Goal: Navigation & Orientation: Find specific page/section

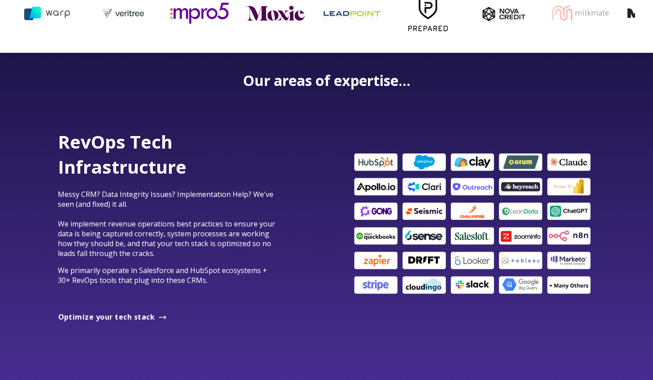
scroll to position [463, 0]
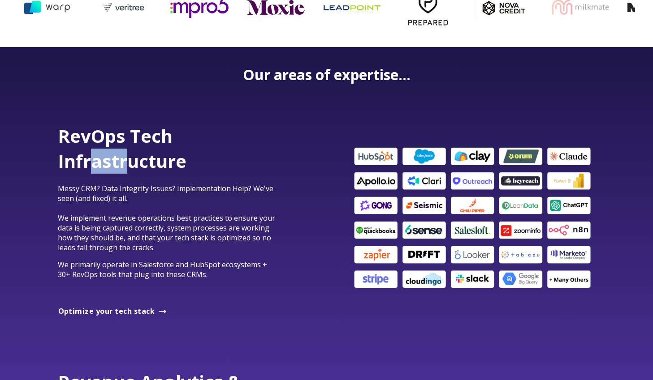
drag, startPoint x: 90, startPoint y: 163, endPoint x: 130, endPoint y: 169, distance: 40.3
click at [130, 169] on span "RevOps Tech Infrastructure" at bounding box center [122, 149] width 129 height 50
click at [108, 160] on span "RevOps Tech Infrastructure" at bounding box center [122, 149] width 129 height 50
drag, startPoint x: 100, startPoint y: 163, endPoint x: 130, endPoint y: 163, distance: 30.0
click at [132, 172] on span "RevOps Tech Infrastructure" at bounding box center [122, 149] width 129 height 50
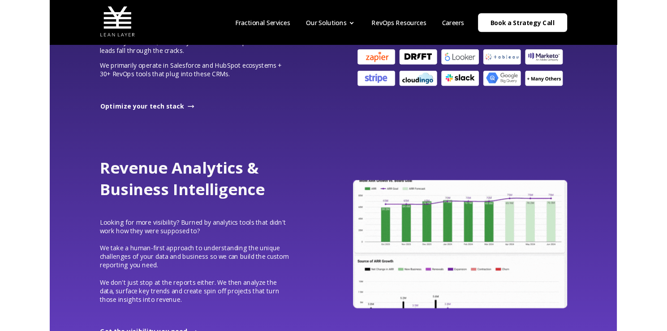
scroll to position [0, 0]
